Goal: Book appointment/travel/reservation

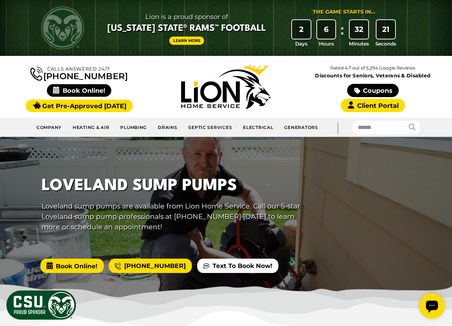
click at [76, 266] on span "Book Online!" at bounding box center [71, 265] width 63 height 14
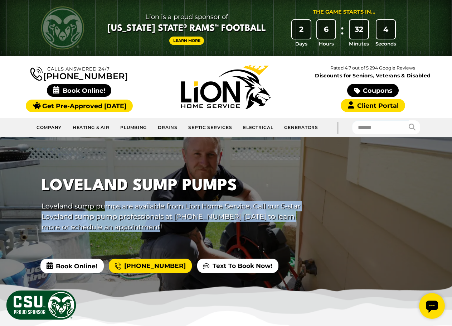
drag, startPoint x: 108, startPoint y: 206, endPoint x: 155, endPoint y: 225, distance: 51.0
click at [155, 225] on p "Loveland sump pumps are available from Lion Home Service. Call our 5-star Lovel…" at bounding box center [172, 216] width 260 height 31
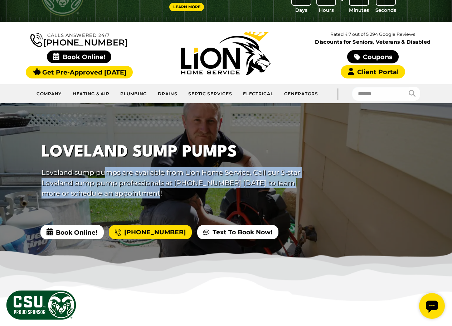
scroll to position [72, 0]
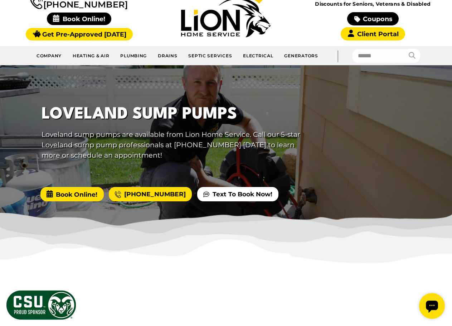
click at [79, 197] on span "Book Online!" at bounding box center [71, 194] width 63 height 14
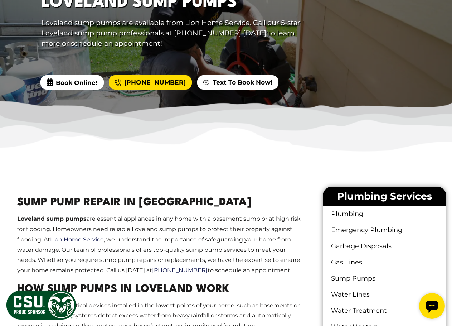
scroll to position [107, 0]
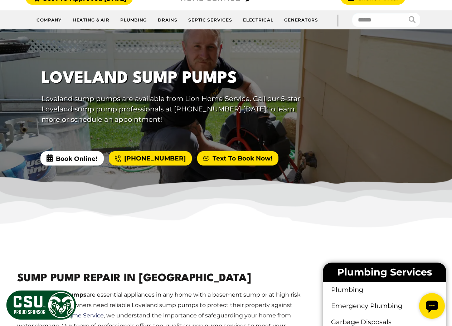
click at [216, 161] on link "Text To Book Now!" at bounding box center [237, 158] width 81 height 14
click at [186, 213] on img at bounding box center [226, 208] width 452 height 62
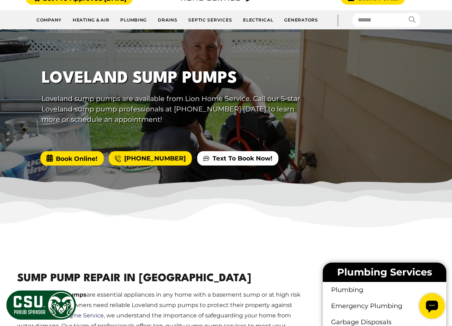
click at [68, 162] on span "Book Online!" at bounding box center [71, 158] width 63 height 14
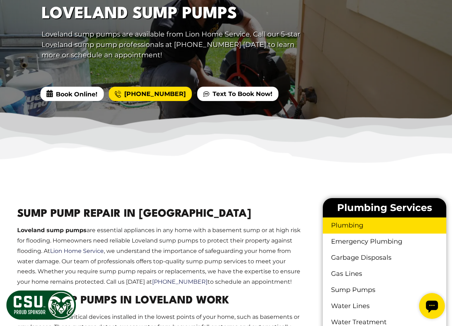
scroll to position [215, 0]
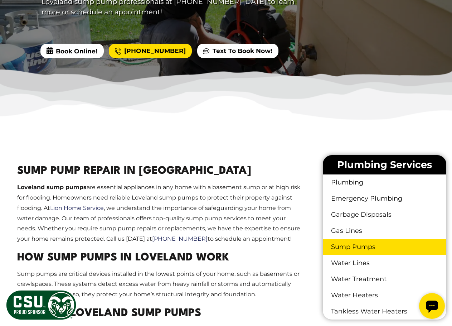
click at [355, 247] on link "Sump Pumps" at bounding box center [384, 247] width 123 height 16
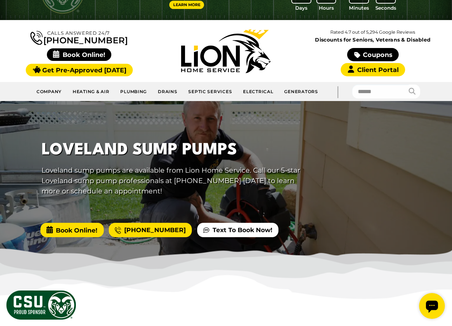
click at [81, 229] on span "Book Online!" at bounding box center [71, 230] width 63 height 14
